Goal: Task Accomplishment & Management: Use online tool/utility

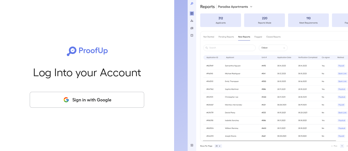
click at [111, 102] on button "Sign in with Google" at bounding box center [87, 100] width 114 height 16
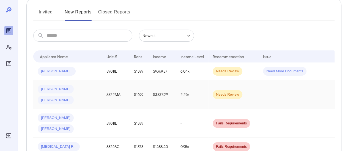
scroll to position [82, 0]
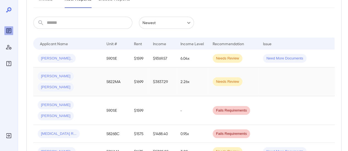
click at [74, 85] on span "[PERSON_NAME]" at bounding box center [56, 87] width 36 height 5
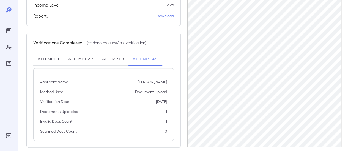
scroll to position [179, 0]
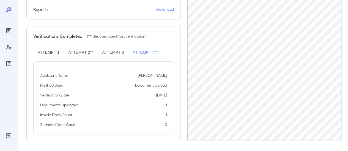
click at [112, 50] on button "Attempt 3" at bounding box center [113, 52] width 30 height 13
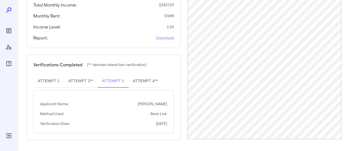
scroll to position [149, 0]
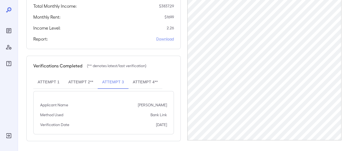
click at [82, 82] on button "Attempt 2**" at bounding box center [81, 82] width 34 height 13
click at [53, 80] on button "Attempt 1" at bounding box center [48, 82] width 30 height 13
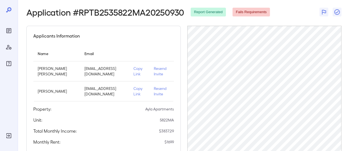
scroll to position [0, 0]
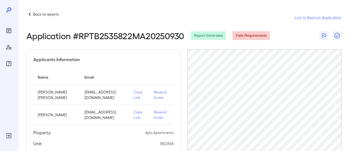
click at [30, 16] on icon at bounding box center [29, 14] width 7 height 7
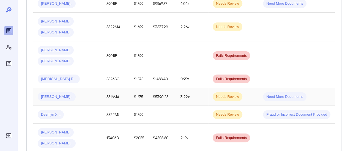
scroll to position [165, 0]
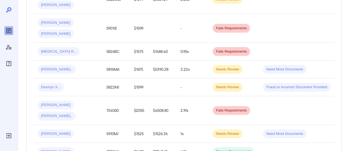
click at [83, 102] on div "[PERSON_NAME] [PERSON_NAME].." at bounding box center [68, 111] width 60 height 20
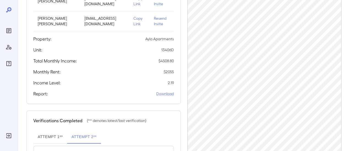
scroll to position [66, 0]
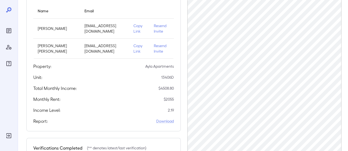
click at [133, 27] on p "Copy Link" at bounding box center [138, 28] width 11 height 11
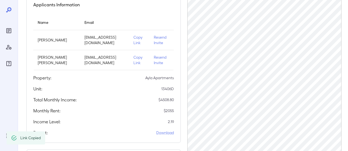
scroll to position [39, 0]
